Goal: Transaction & Acquisition: Purchase product/service

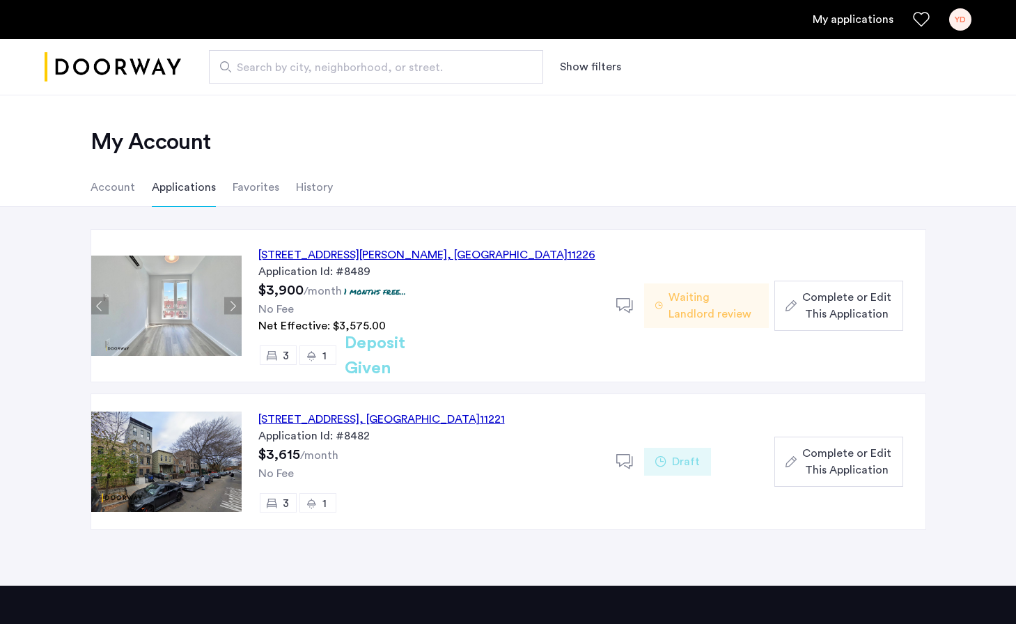
click at [839, 308] on span "Complete or Edit This Application" at bounding box center [846, 305] width 89 height 33
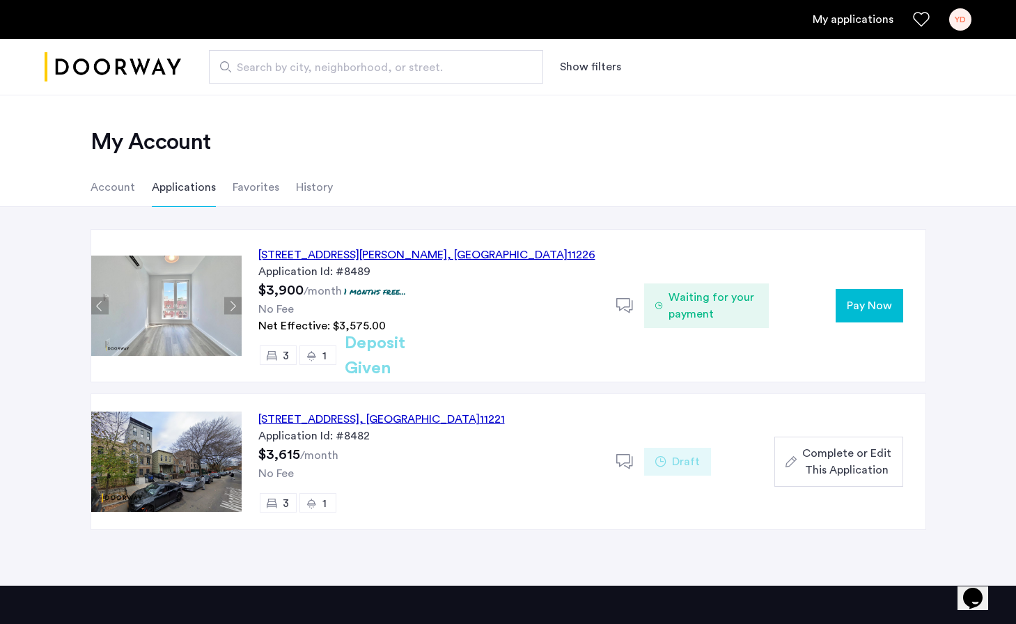
click at [856, 312] on span "Pay Now" at bounding box center [868, 305] width 45 height 17
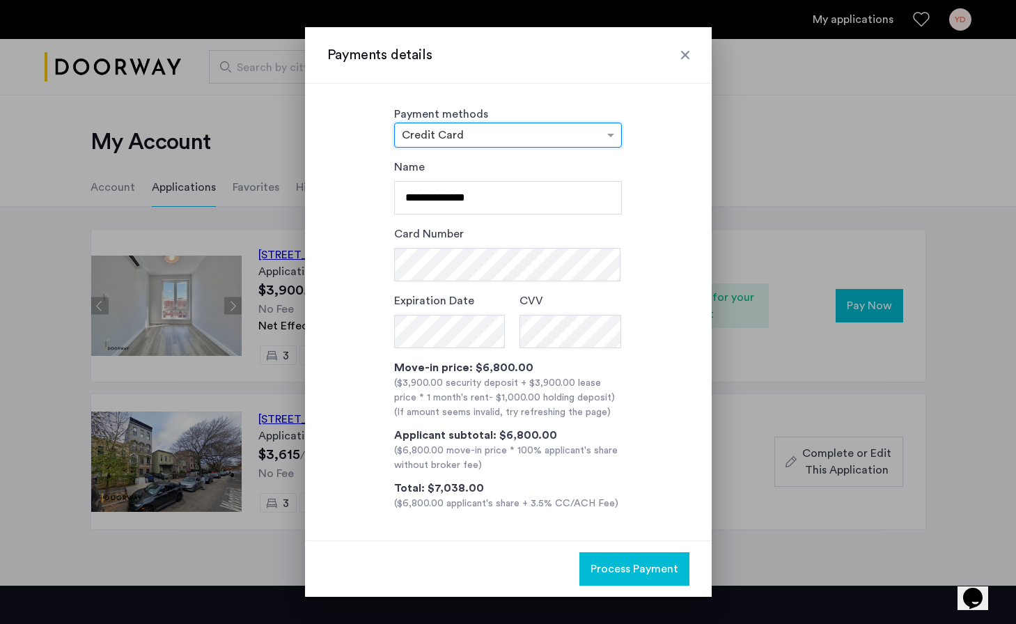
click at [601, 143] on div "× Credit Card" at bounding box center [508, 135] width 228 height 25
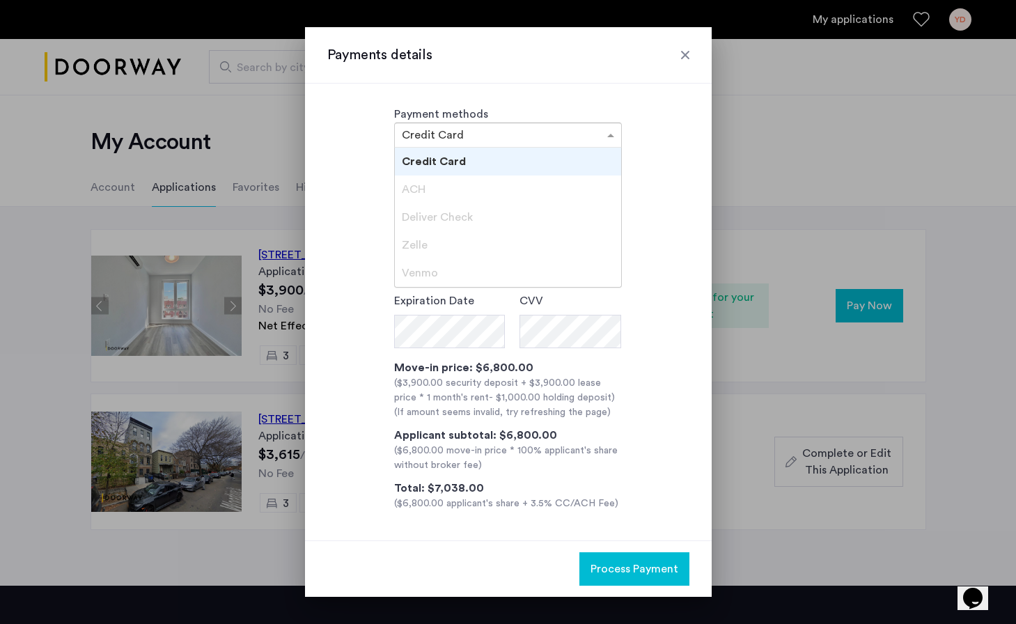
click at [494, 207] on div "Deliver Check" at bounding box center [508, 217] width 226 height 28
click at [436, 215] on span "Deliver Check" at bounding box center [437, 217] width 71 height 11
click at [423, 247] on span "Zelle" at bounding box center [415, 244] width 26 height 11
click at [420, 275] on span "Venmo" at bounding box center [420, 272] width 36 height 11
click at [426, 189] on div "ACH" at bounding box center [508, 189] width 226 height 28
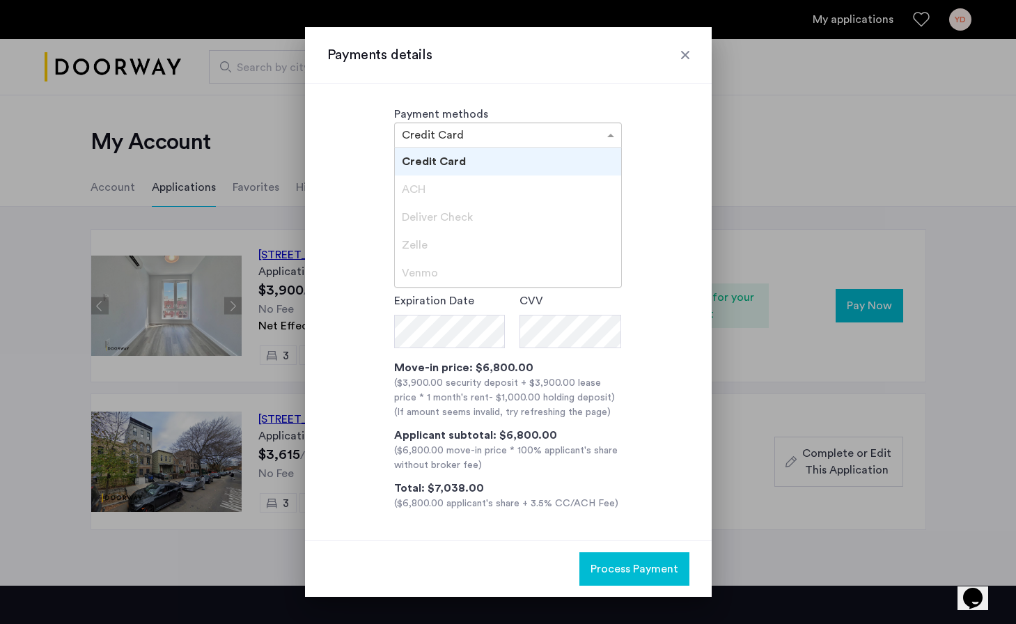
click at [426, 189] on div "ACH" at bounding box center [508, 189] width 226 height 28
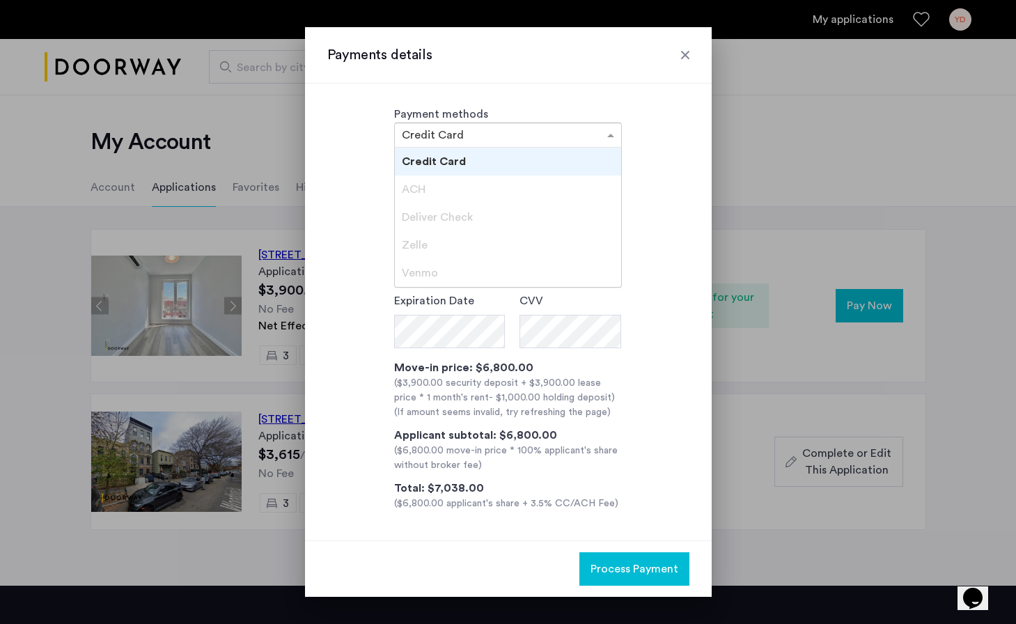
click at [426, 189] on div "ACH" at bounding box center [508, 189] width 226 height 28
click at [431, 222] on span "Deliver Check" at bounding box center [437, 217] width 71 height 11
click at [484, 94] on div "**********" at bounding box center [508, 312] width 407 height 457
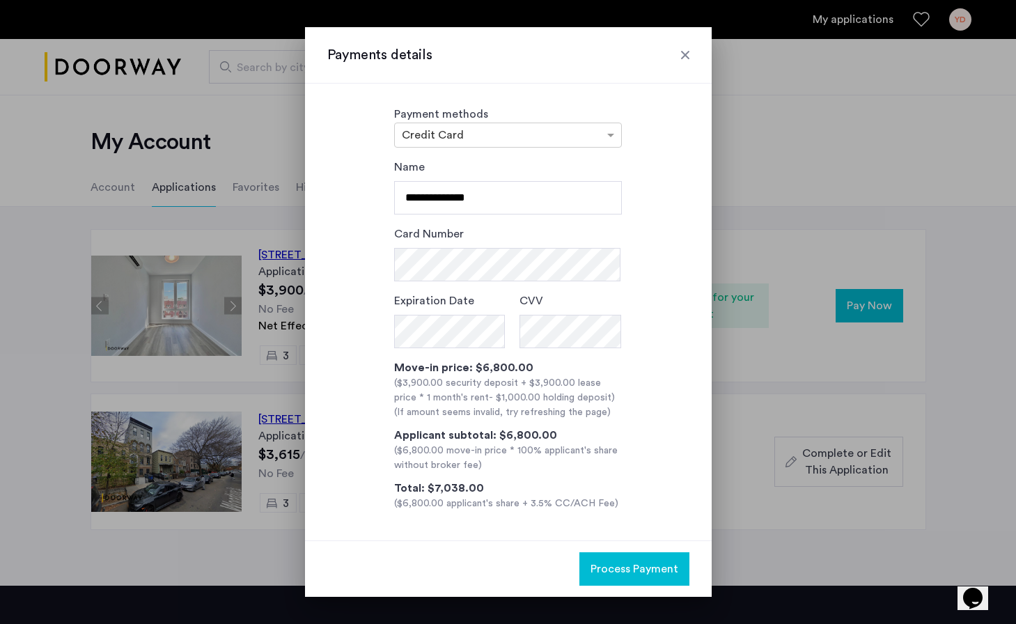
click at [689, 50] on div at bounding box center [685, 55] width 14 height 14
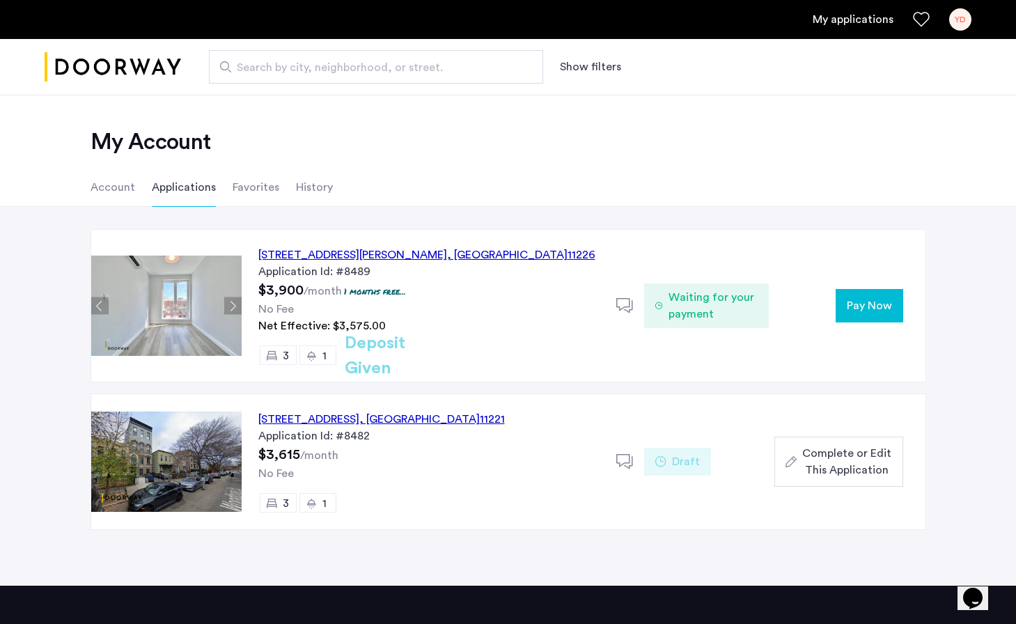
click at [879, 29] on ul "My applications YD" at bounding box center [508, 19] width 927 height 22
click at [870, 19] on link "My applications" at bounding box center [852, 19] width 81 height 17
click at [958, 19] on div "YD" at bounding box center [960, 19] width 22 height 22
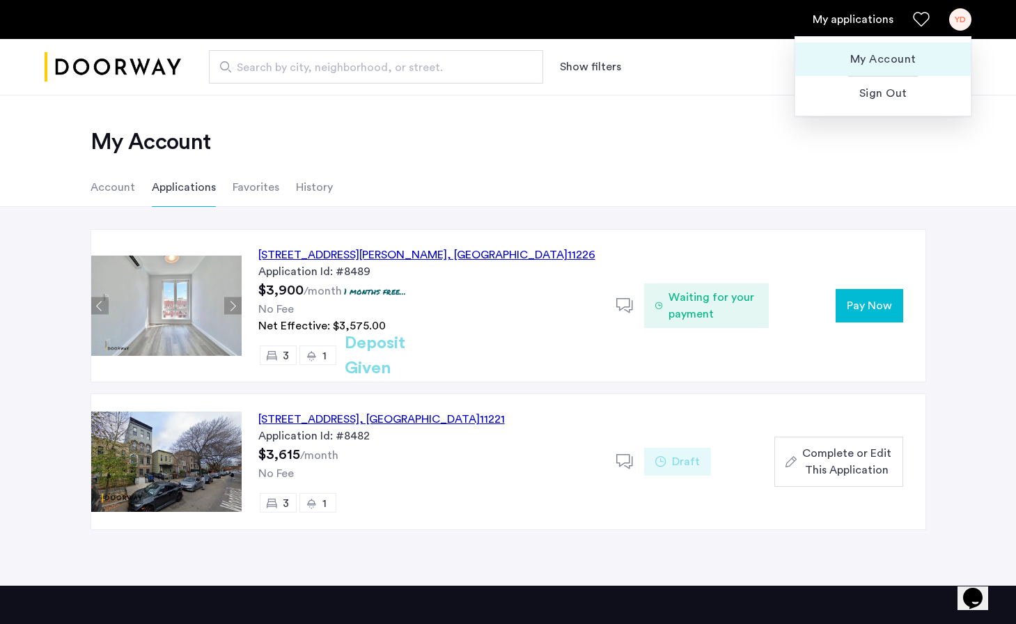
click at [862, 54] on span "My Account" at bounding box center [882, 59] width 153 height 17
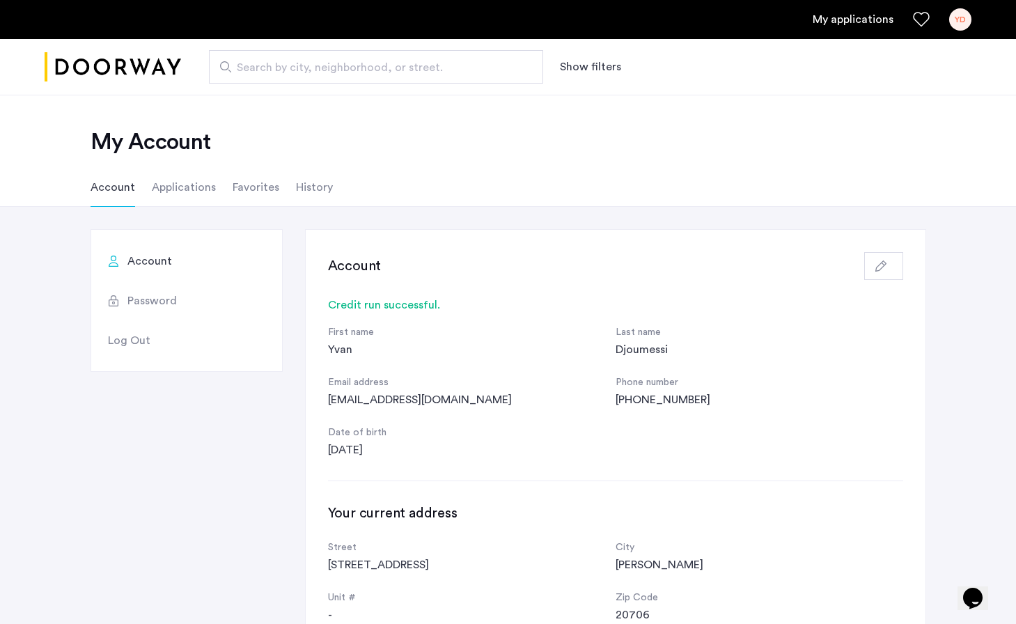
click at [245, 194] on li "Favorites" at bounding box center [256, 187] width 47 height 39
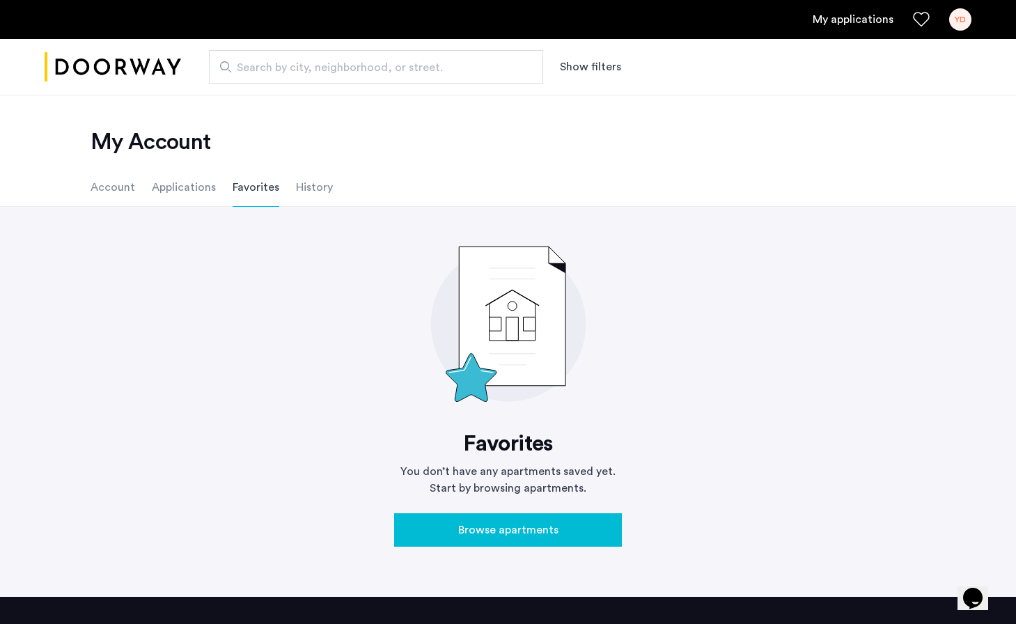
click at [310, 191] on li "History" at bounding box center [314, 187] width 37 height 39
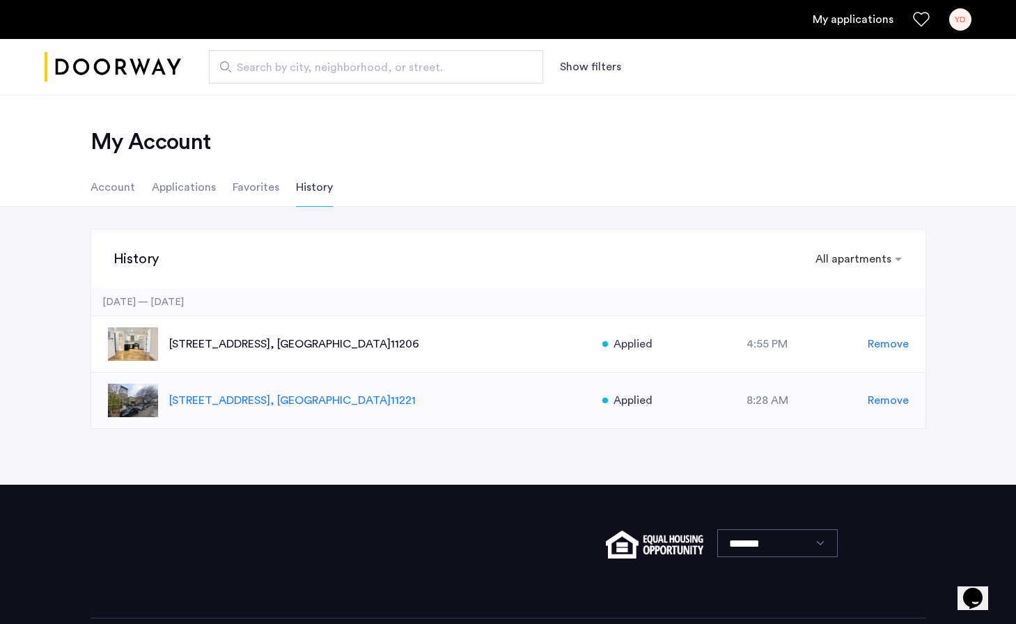
click at [885, 399] on span "Remove" at bounding box center [887, 400] width 41 height 17
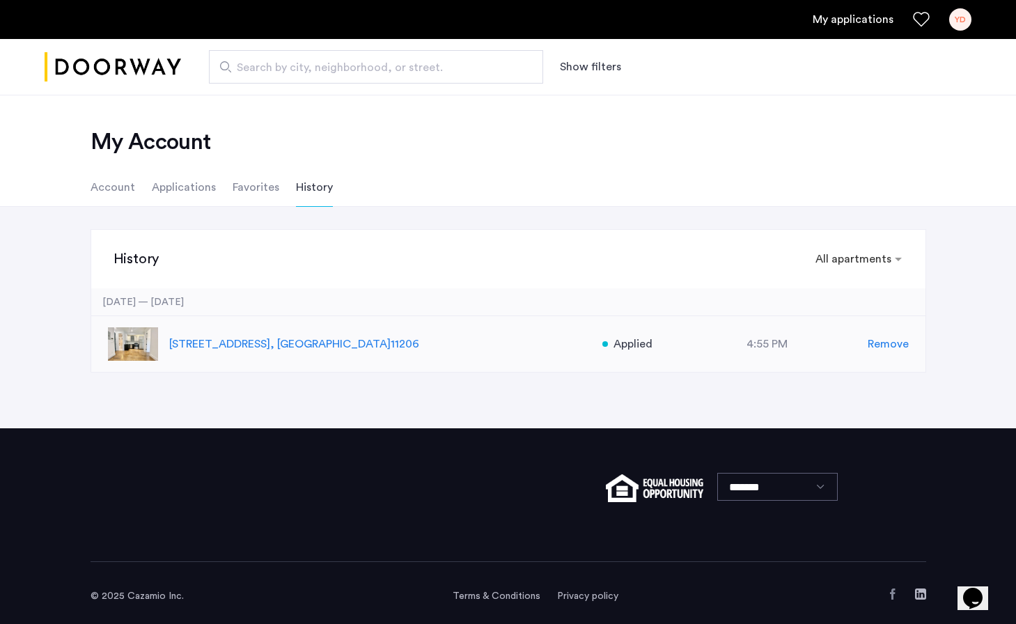
click at [310, 347] on p "194 Scholes Street, Unit 3F, Brooklyn , NY 11206" at bounding box center [378, 344] width 418 height 17
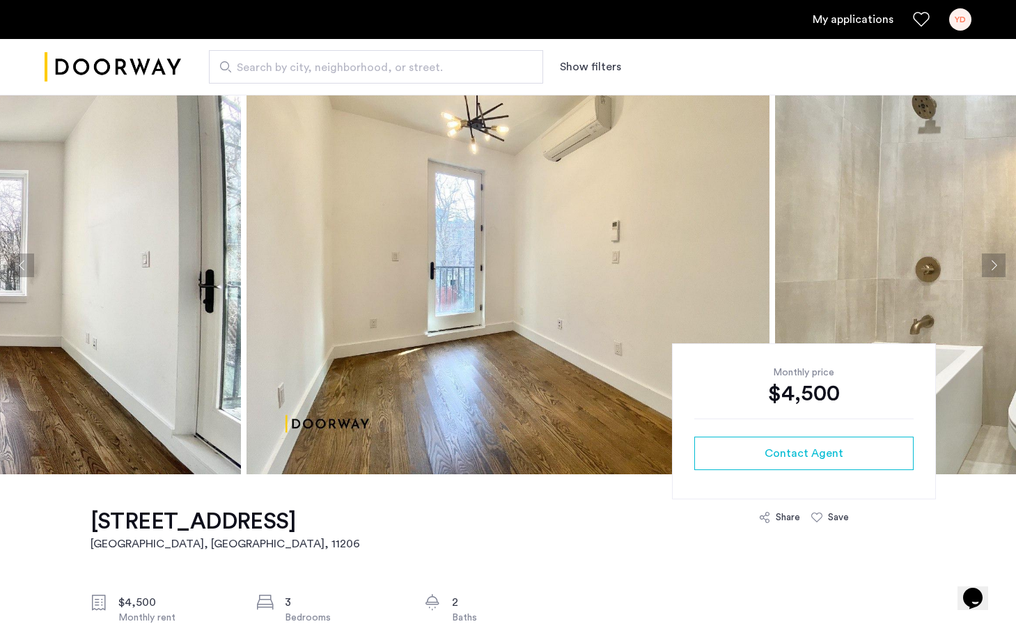
scroll to position [47, 0]
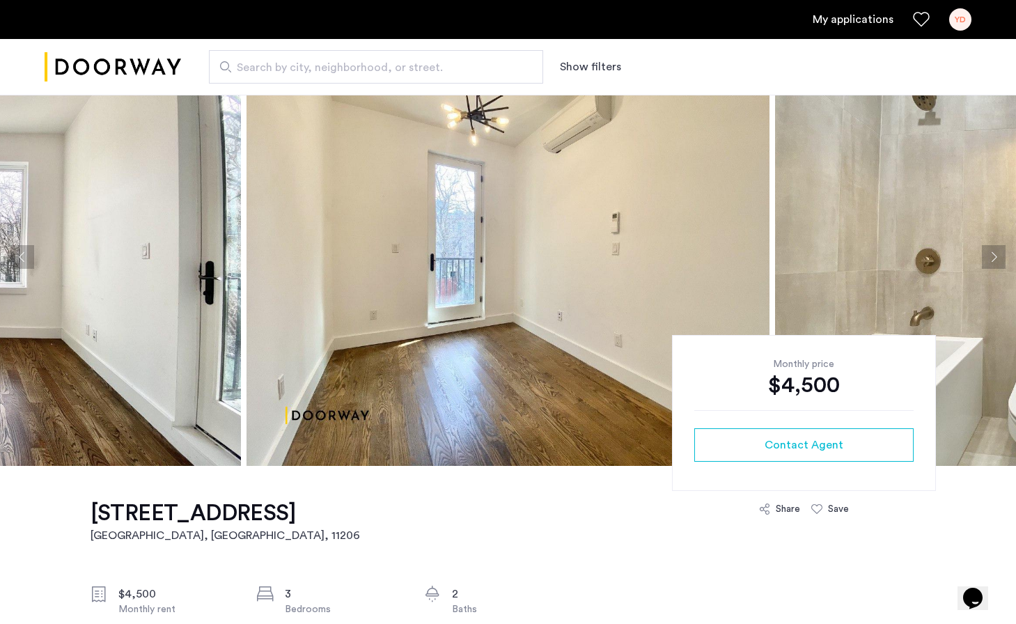
click at [26, 258] on button "Previous apartment" at bounding box center [22, 257] width 24 height 24
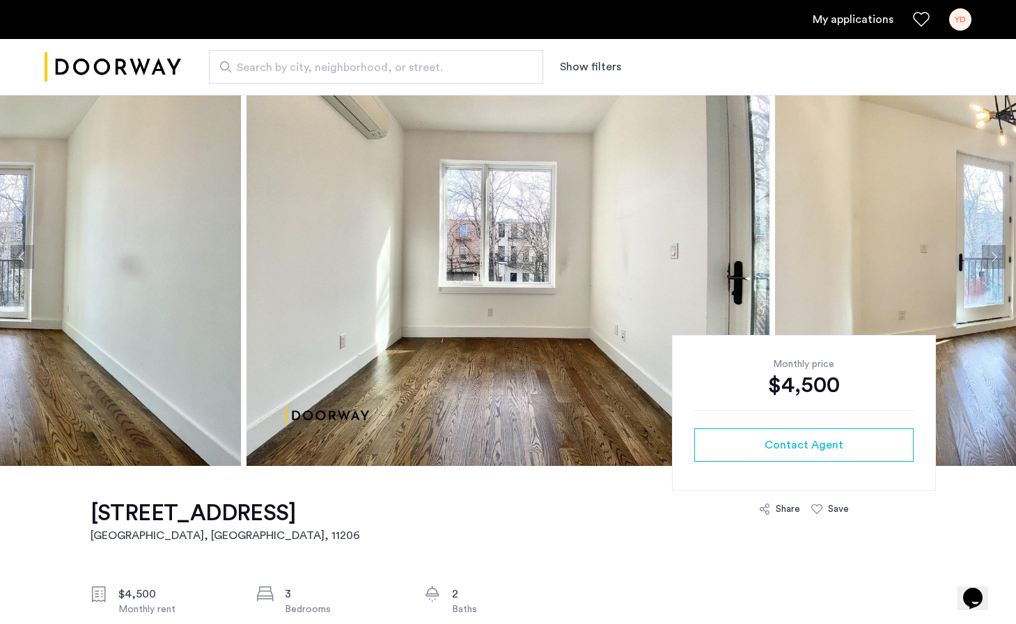
click at [26, 258] on button "Previous apartment" at bounding box center [22, 257] width 24 height 24
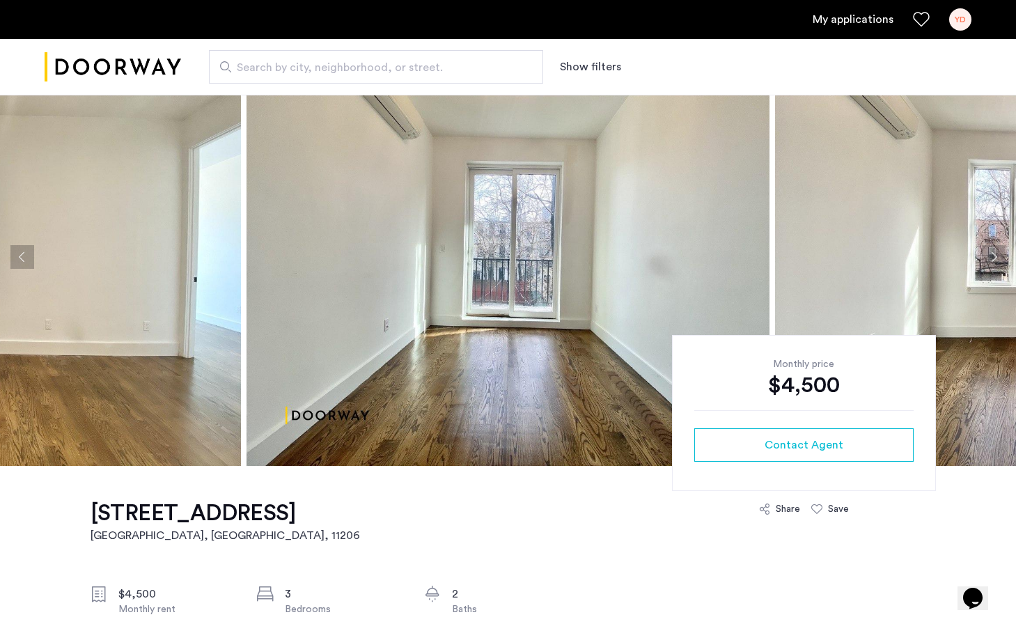
click at [26, 258] on button "Previous apartment" at bounding box center [22, 257] width 24 height 24
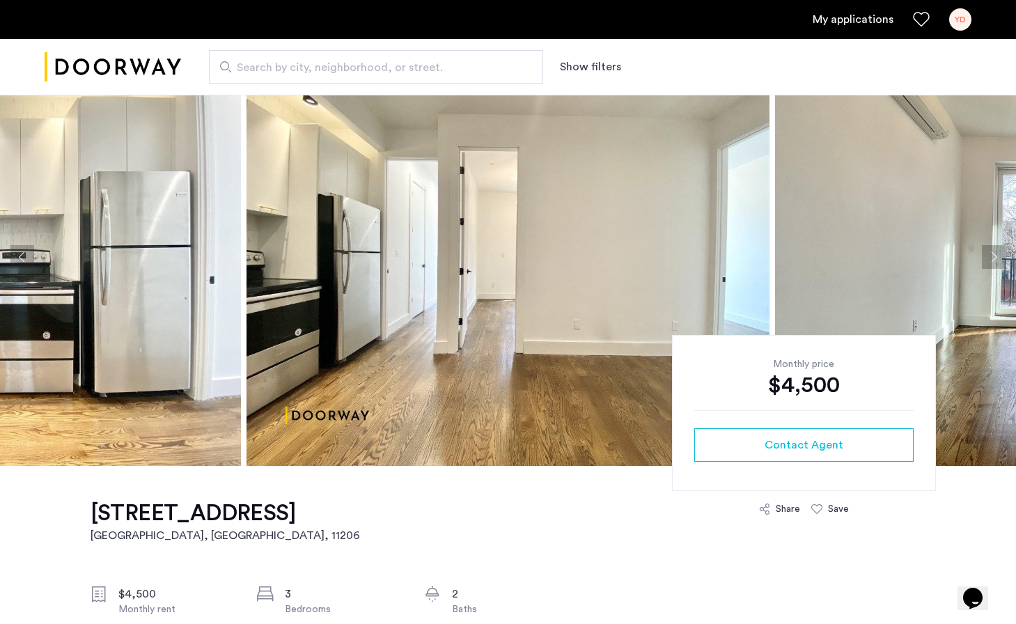
click at [26, 258] on button "Previous apartment" at bounding box center [22, 257] width 24 height 24
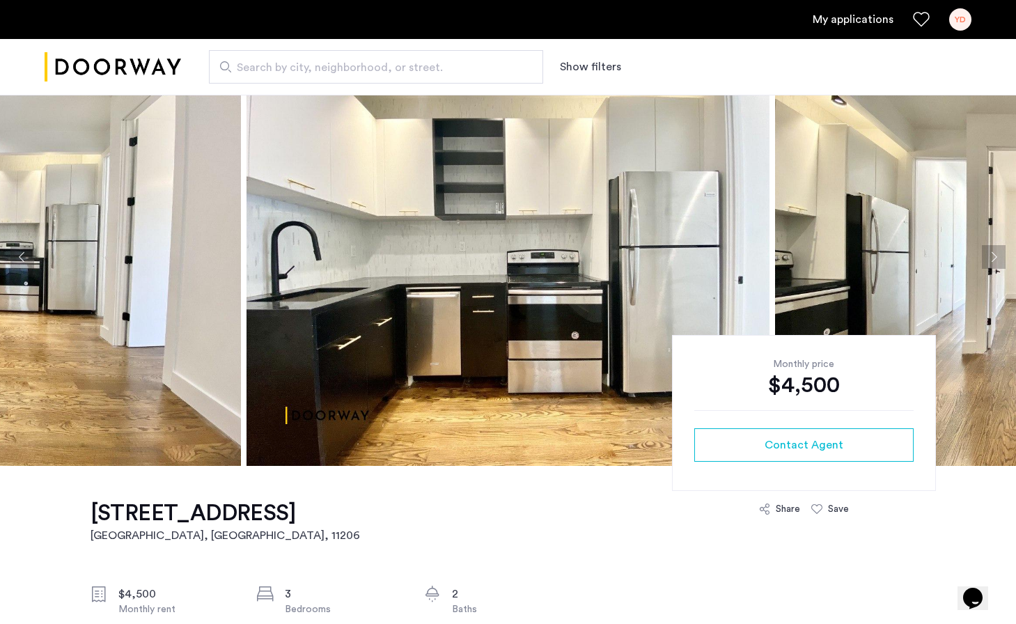
click at [26, 258] on button "Previous apartment" at bounding box center [22, 257] width 24 height 24
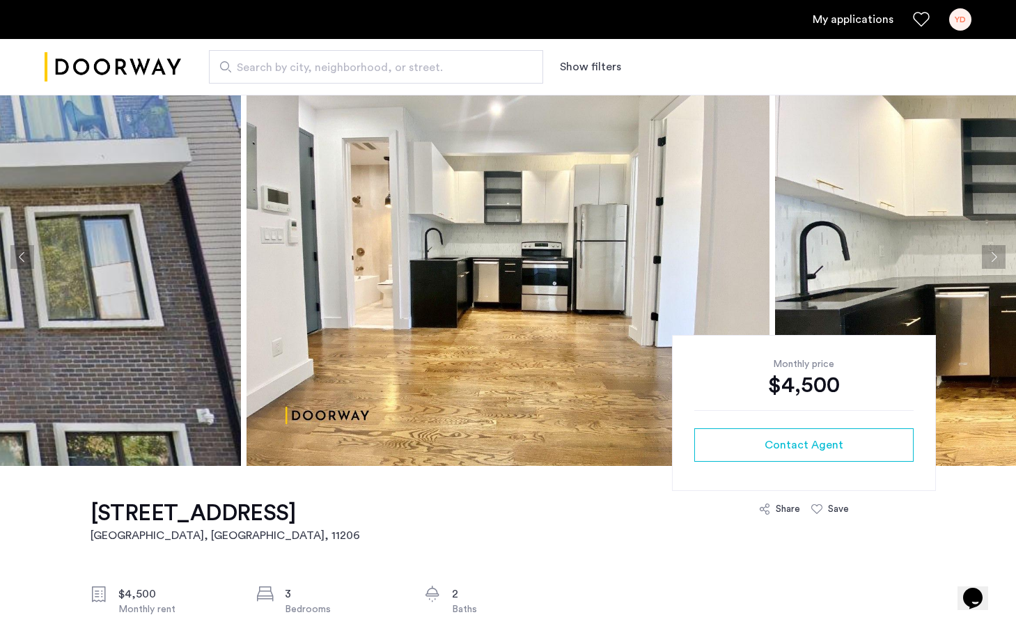
click at [26, 258] on button "Previous apartment" at bounding box center [22, 257] width 24 height 24
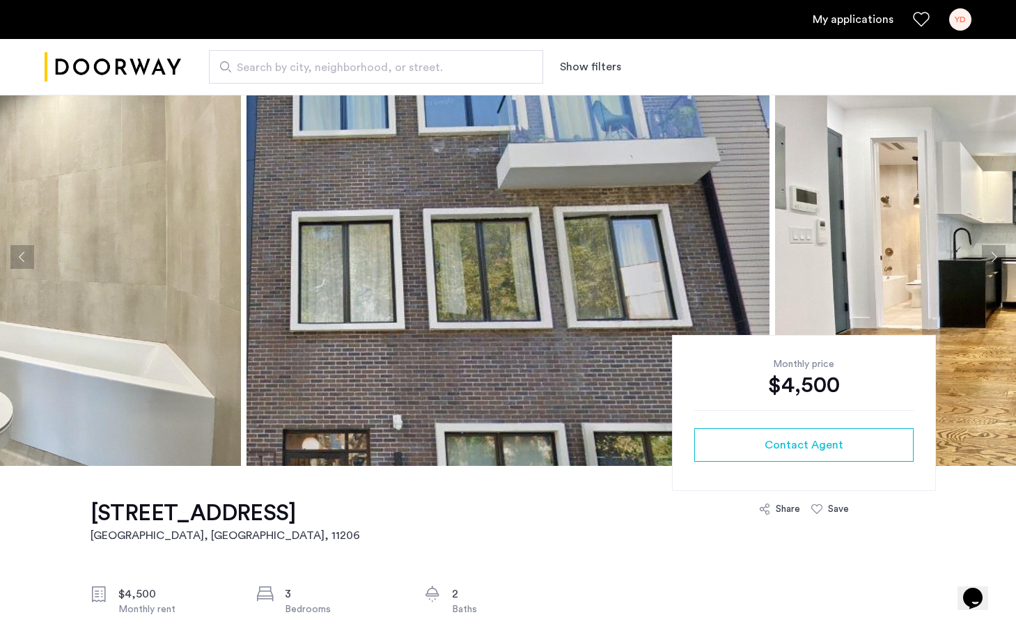
click at [26, 258] on button "Previous apartment" at bounding box center [22, 257] width 24 height 24
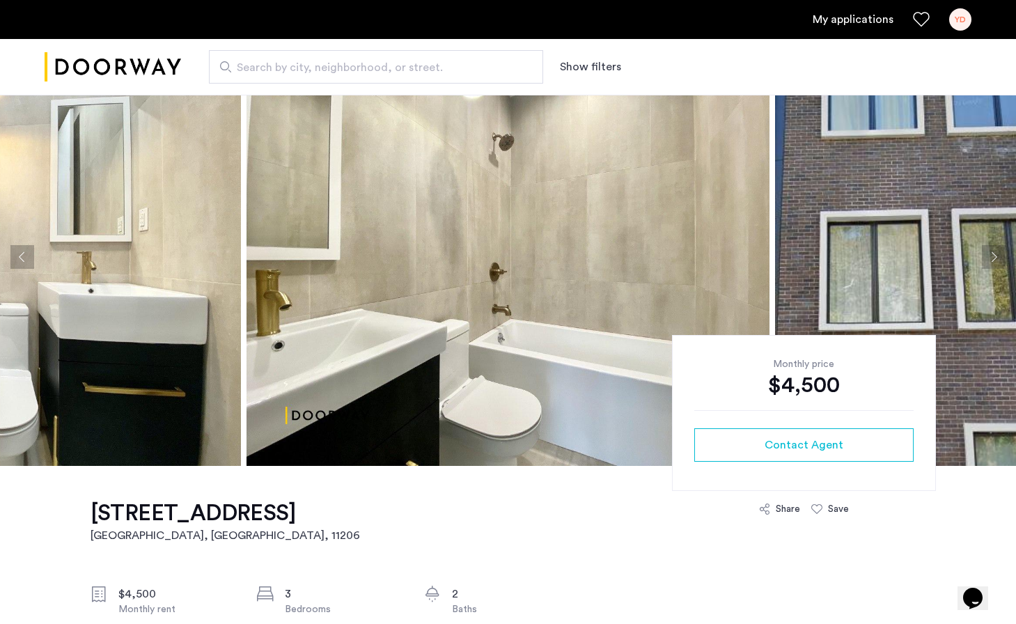
click at [26, 258] on button "Previous apartment" at bounding box center [22, 257] width 24 height 24
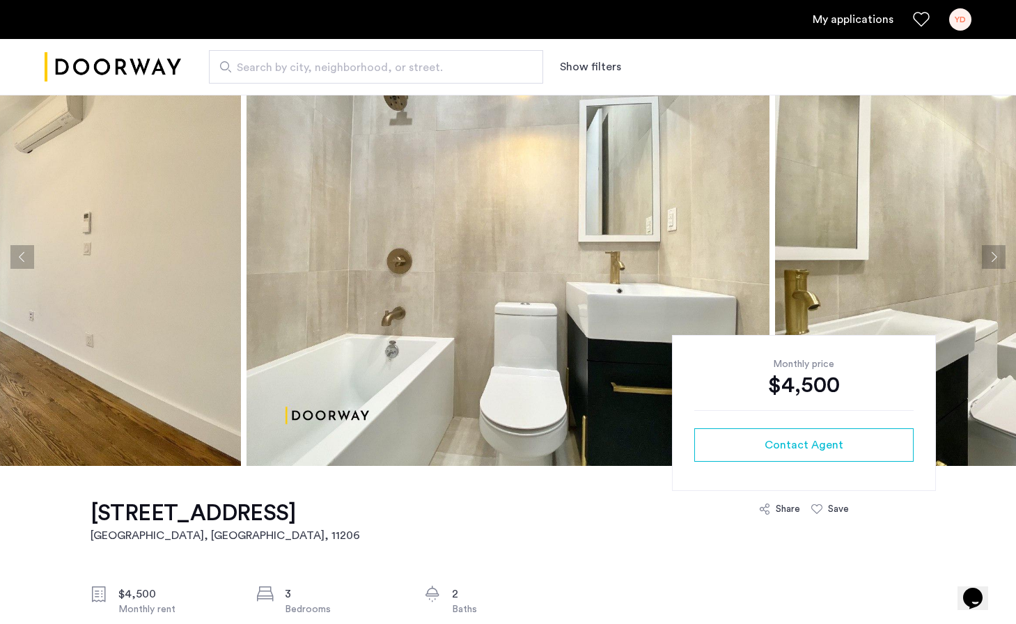
click at [26, 258] on button "Previous apartment" at bounding box center [22, 257] width 24 height 24
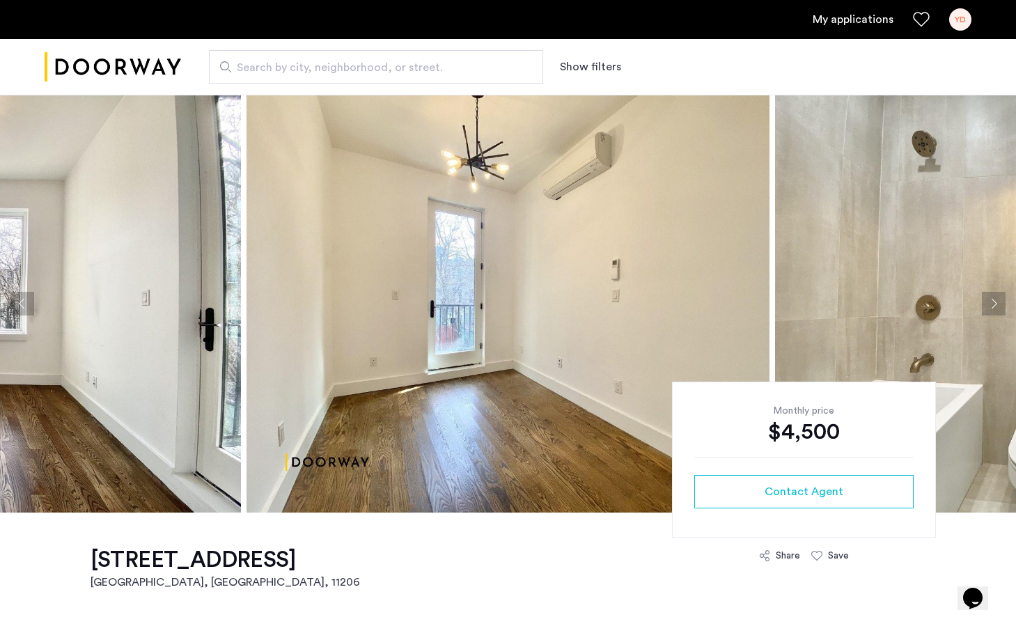
scroll to position [0, 0]
